Goal: Task Accomplishment & Management: Manage account settings

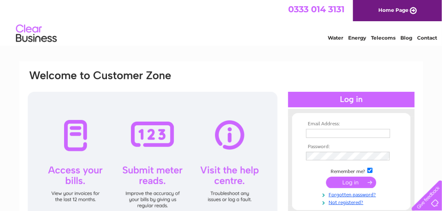
type input "[PERSON_NAME][EMAIL_ADDRESS][DOMAIN_NAME]"
click at [350, 181] on input "submit" at bounding box center [351, 182] width 50 height 11
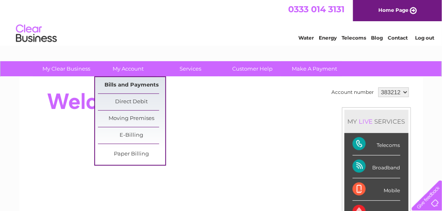
click at [116, 82] on link "Bills and Payments" at bounding box center [131, 85] width 67 height 16
click at [123, 83] on link "Bills and Payments" at bounding box center [131, 85] width 67 height 16
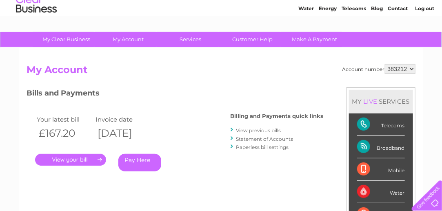
scroll to position [41, 0]
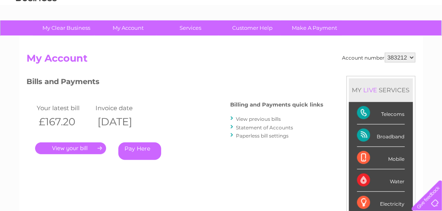
click at [82, 146] on link "." at bounding box center [70, 148] width 71 height 12
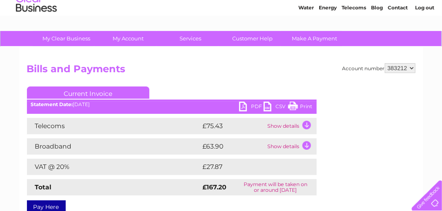
scroll to position [41, 0]
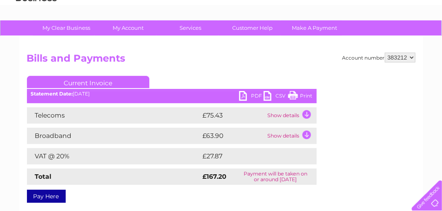
click at [244, 96] on link "PDF" at bounding box center [251, 97] width 24 height 12
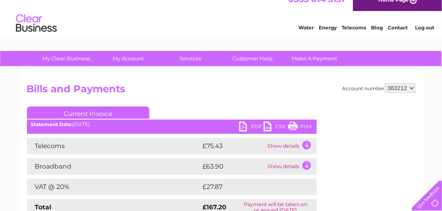
scroll to position [0, 0]
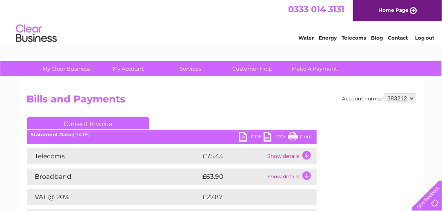
click at [428, 37] on link "Log out" at bounding box center [424, 38] width 19 height 6
